Goal: Find specific page/section: Find specific page/section

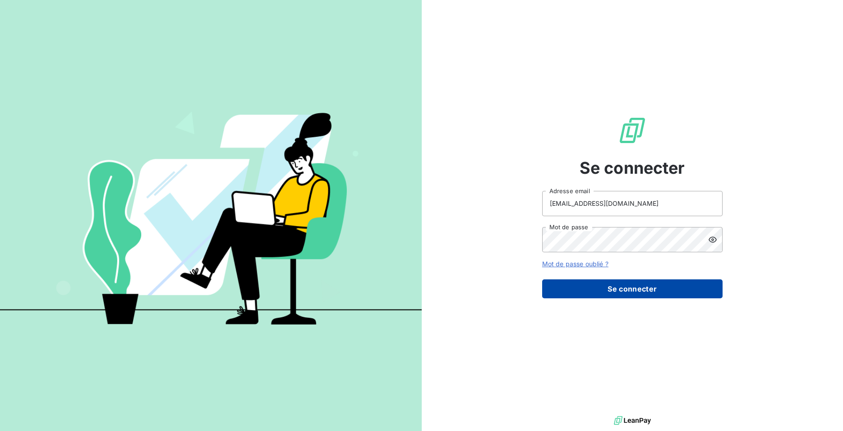
click at [577, 287] on button "Se connecter" at bounding box center [632, 288] width 180 height 19
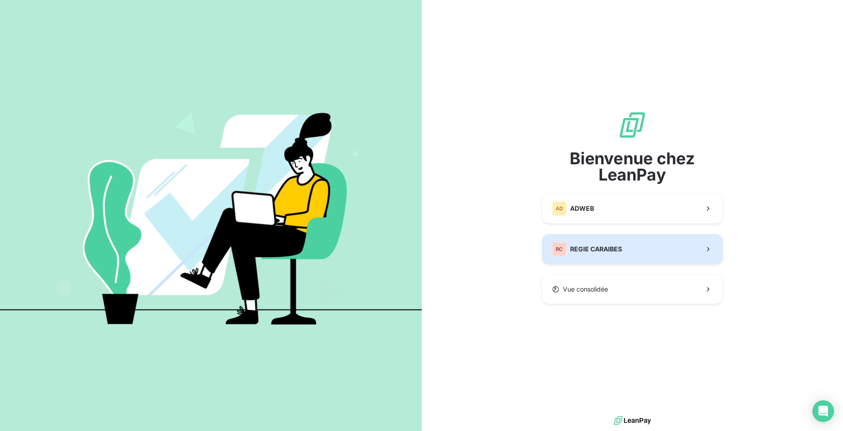
click at [587, 252] on span "REGIE CARAIBES" at bounding box center [596, 248] width 52 height 9
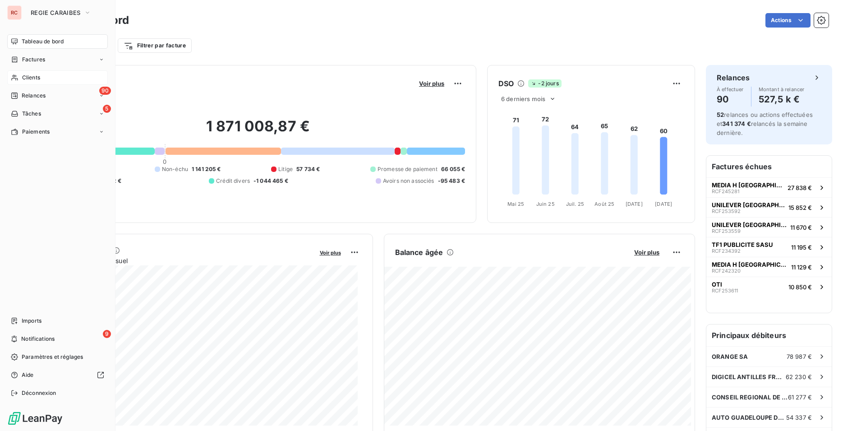
click at [18, 83] on div "Clients" at bounding box center [57, 77] width 101 height 14
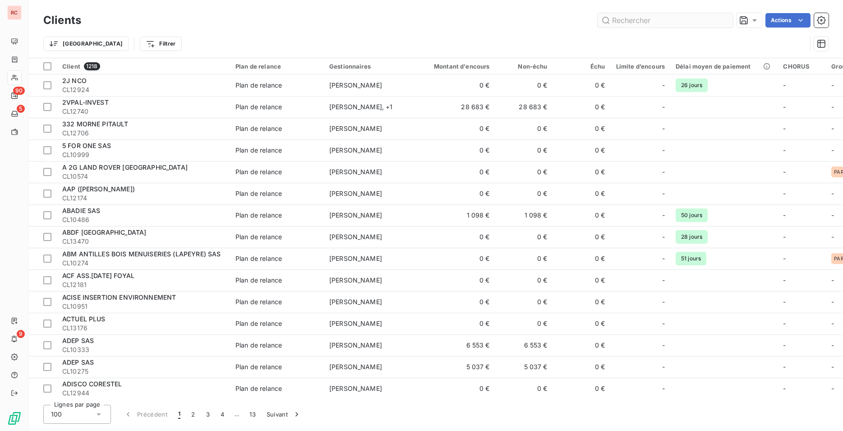
click at [620, 16] on input "text" at bounding box center [665, 20] width 135 height 14
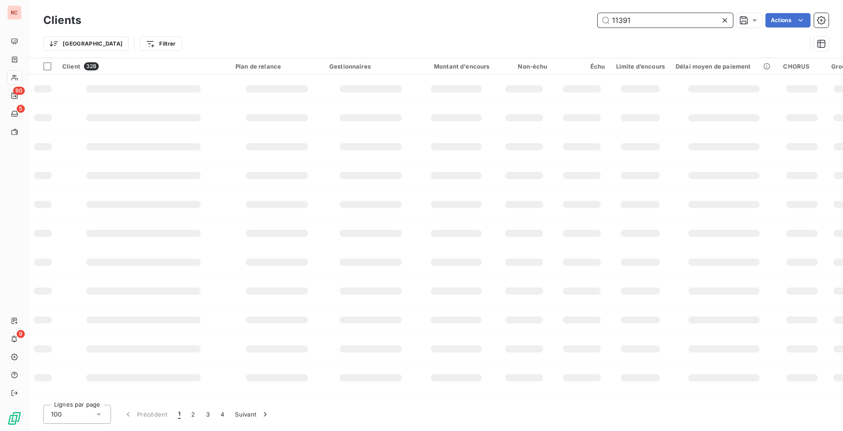
type input "11391"
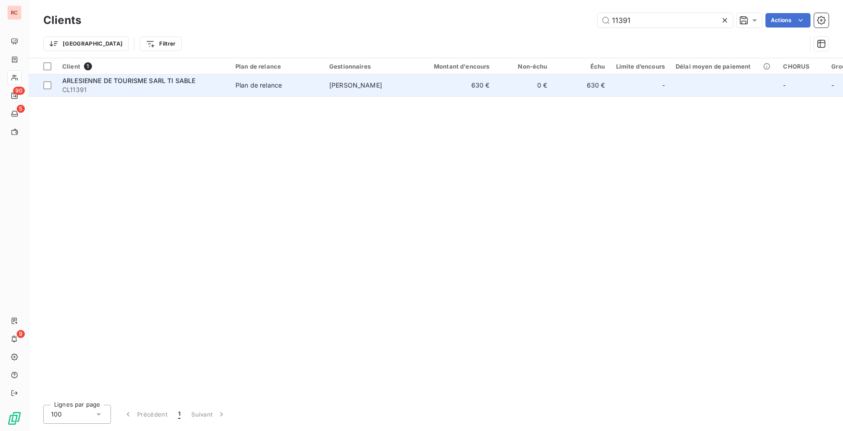
click at [360, 92] on td "[PERSON_NAME]" at bounding box center [371, 85] width 94 height 22
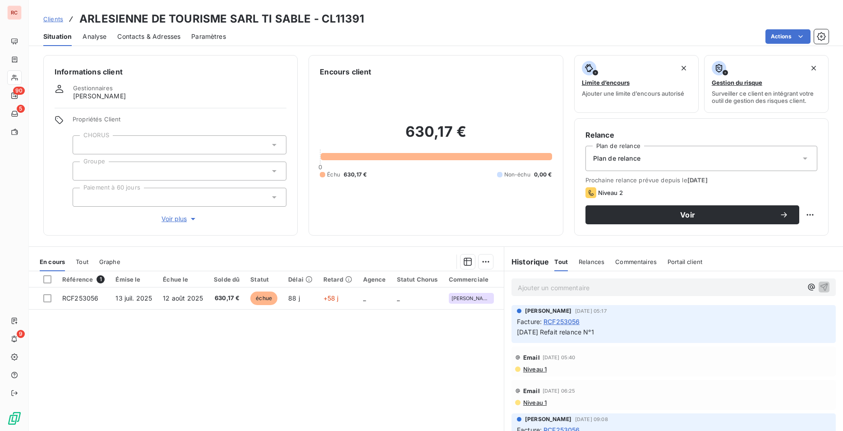
click at [122, 32] on span "Contacts & Adresses" at bounding box center [148, 36] width 63 height 9
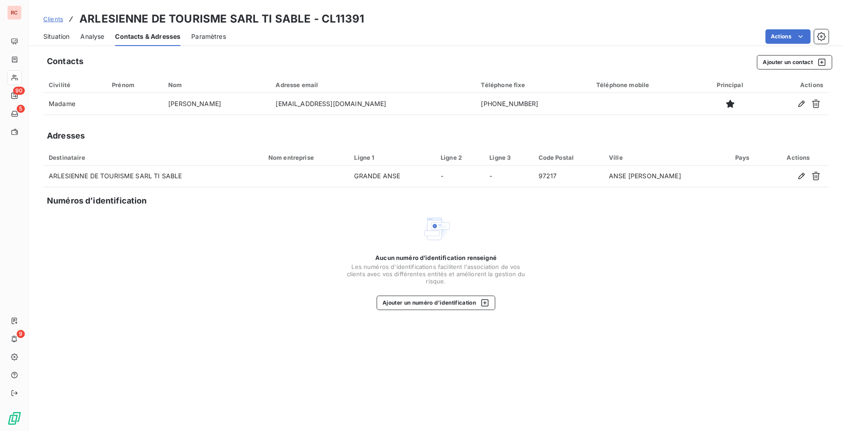
click at [180, 137] on div "Adresses" at bounding box center [435, 135] width 785 height 13
